Goal: Check status: Check status

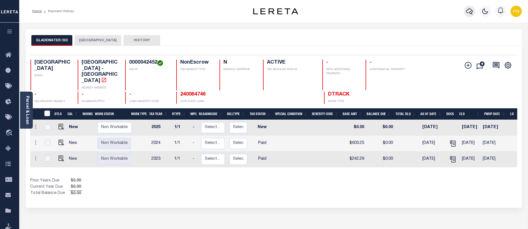
click at [470, 13] on icon "button" at bounding box center [469, 11] width 7 height 7
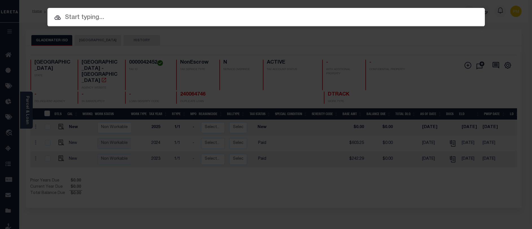
paste input "3709050377"
type input "3709050377"
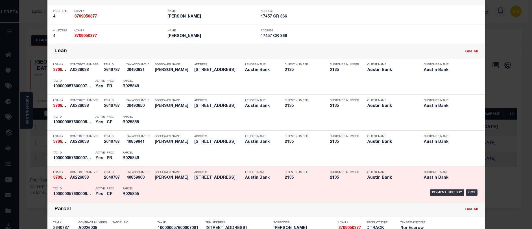
scroll to position [113, 0]
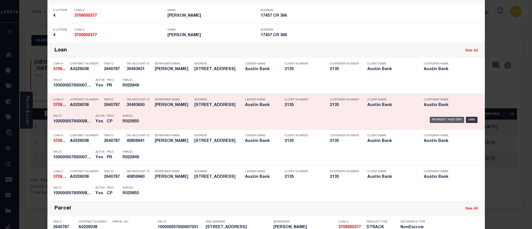
click at [440, 121] on div "Payment History" at bounding box center [447, 120] width 35 height 6
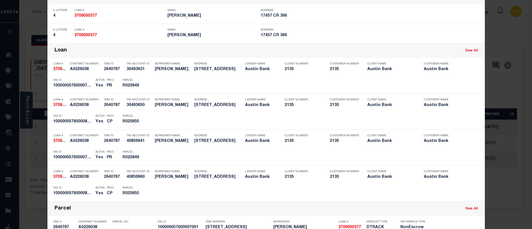
scroll to position [0, 0]
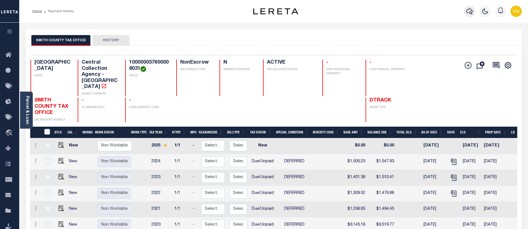
click at [470, 12] on icon "button" at bounding box center [469, 11] width 7 height 7
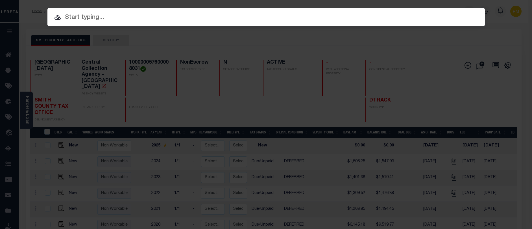
paste input "3423013969"
type input "3423013969"
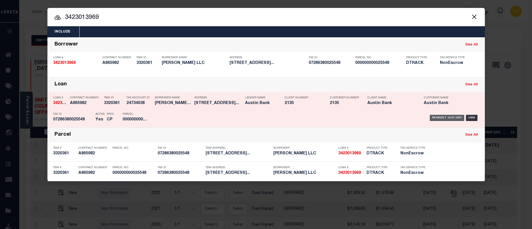
click at [447, 119] on div "Payment History" at bounding box center [447, 118] width 35 height 6
